Goal: Task Accomplishment & Management: Manage account settings

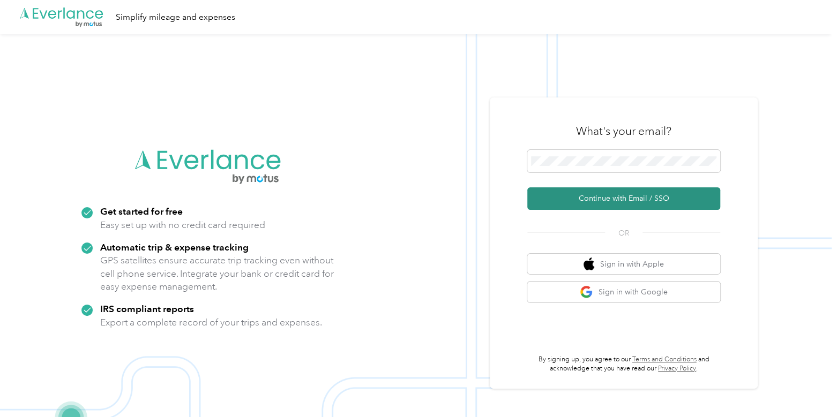
click at [570, 203] on button "Continue with Email / SSO" at bounding box center [623, 199] width 193 height 23
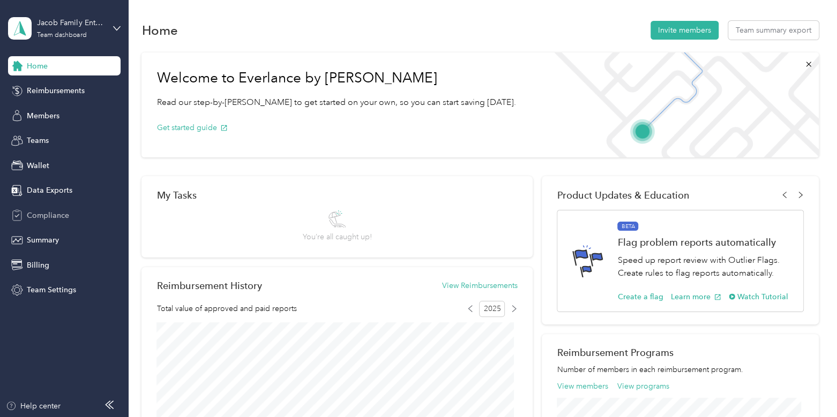
click at [51, 213] on span "Compliance" at bounding box center [48, 215] width 42 height 11
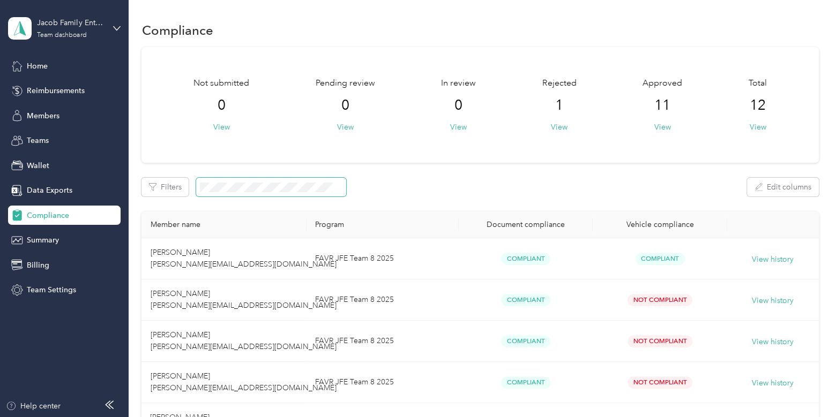
click at [275, 196] on span at bounding box center [271, 187] width 150 height 19
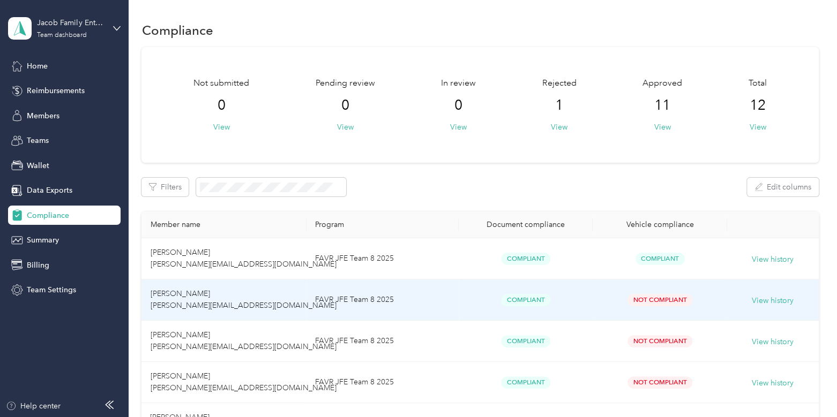
click at [294, 299] on td "[PERSON_NAME] [PERSON_NAME][EMAIL_ADDRESS][DOMAIN_NAME]" at bounding box center [223, 300] width 165 height 41
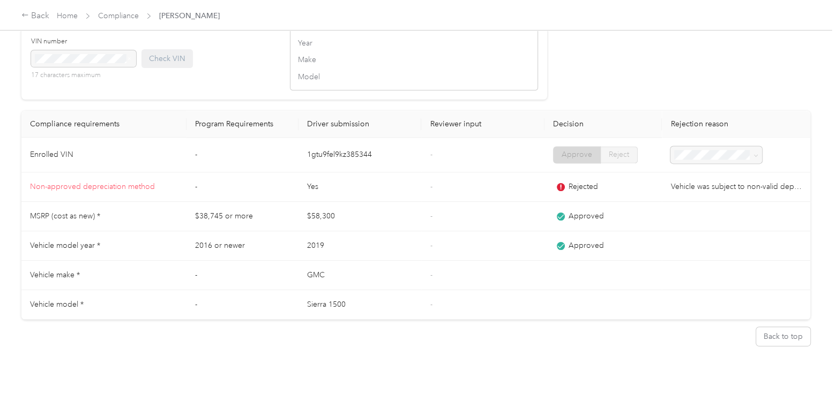
click at [62, 341] on div "Back to top" at bounding box center [415, 337] width 789 height 34
click at [59, 12] on link "Home" at bounding box center [67, 15] width 21 height 9
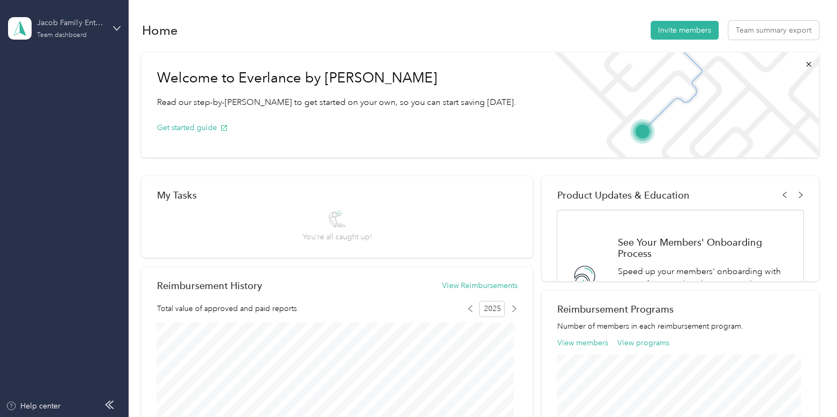
click at [66, 19] on div "Jacob Family Enterprises Inc" at bounding box center [70, 22] width 67 height 11
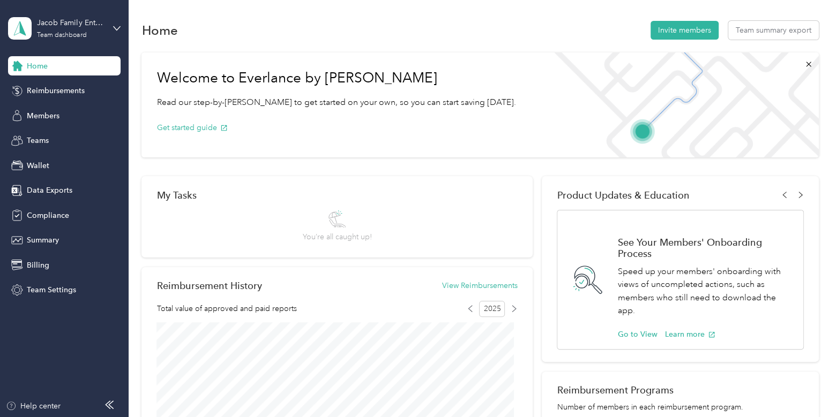
click at [63, 137] on div "Log out" at bounding box center [121, 132] width 211 height 19
